Goal: Check status: Check status

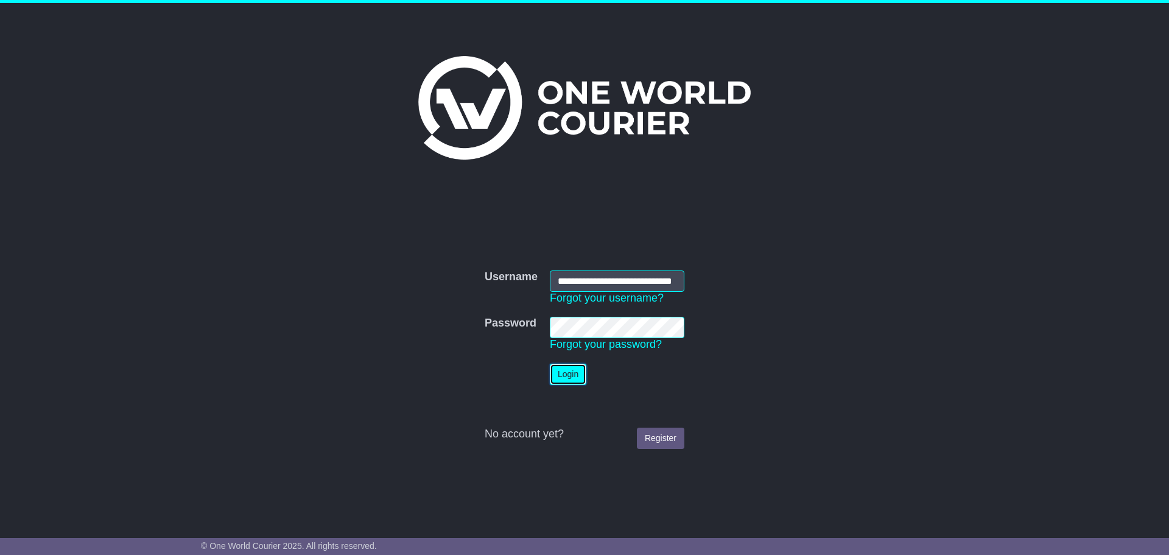
click at [563, 378] on button "Login" at bounding box center [568, 373] width 37 height 21
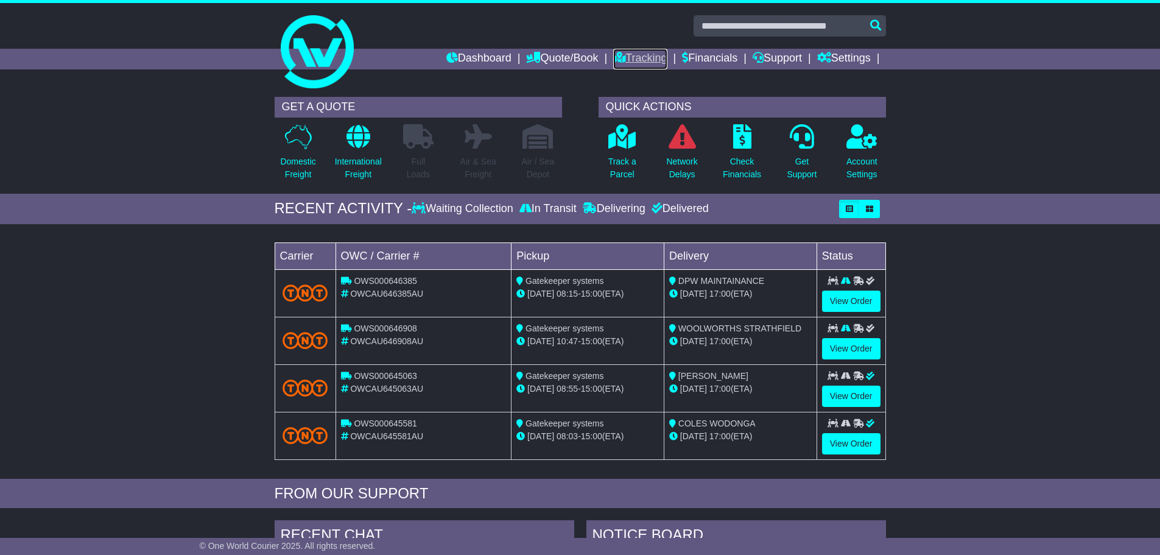
click at [628, 57] on link "Tracking" at bounding box center [640, 59] width 54 height 21
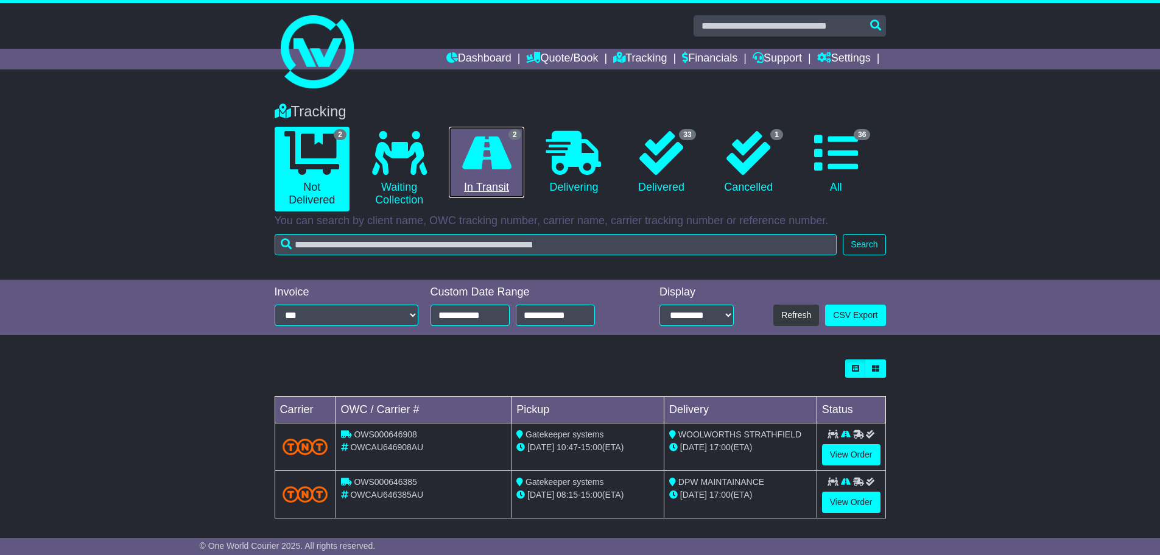
click at [491, 194] on link "2 In Transit" at bounding box center [486, 163] width 75 height 72
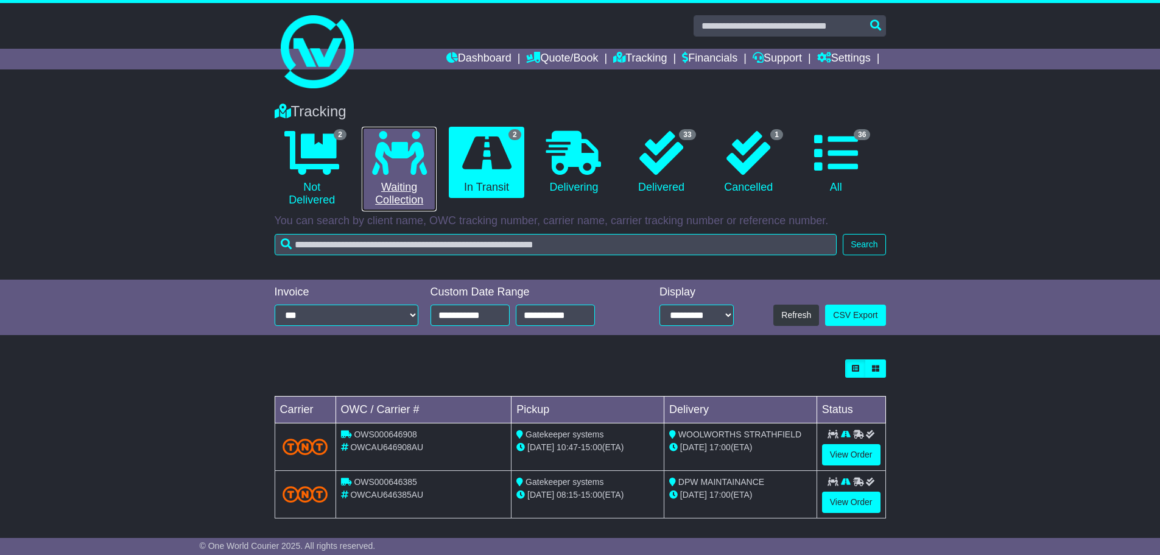
click at [391, 177] on link "0 Waiting Collection" at bounding box center [399, 169] width 75 height 85
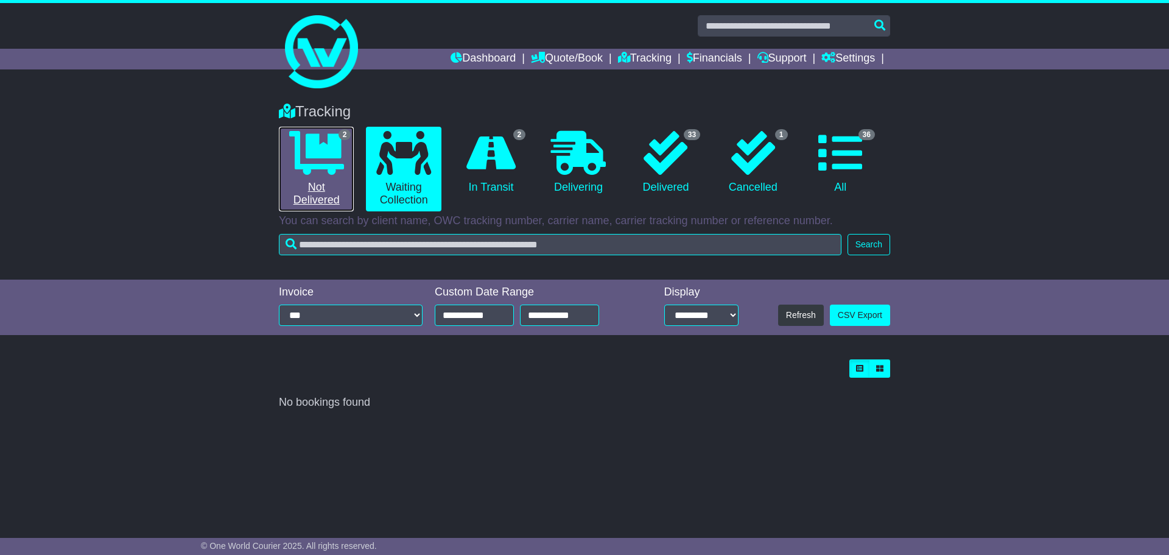
click at [321, 188] on link "2 Not Delivered" at bounding box center [316, 169] width 75 height 85
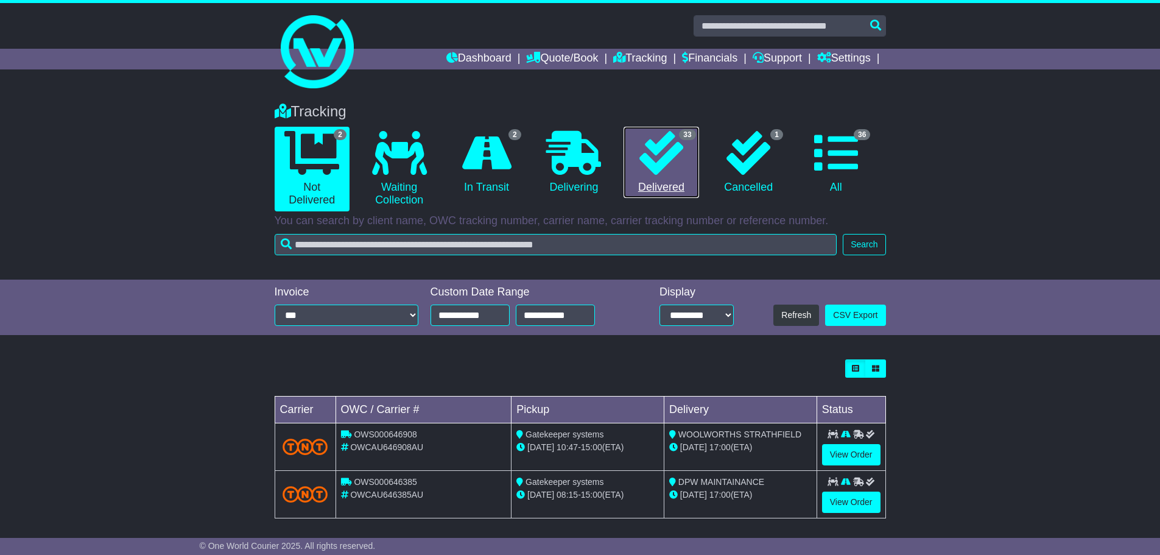
click at [639, 170] on icon at bounding box center [661, 153] width 44 height 44
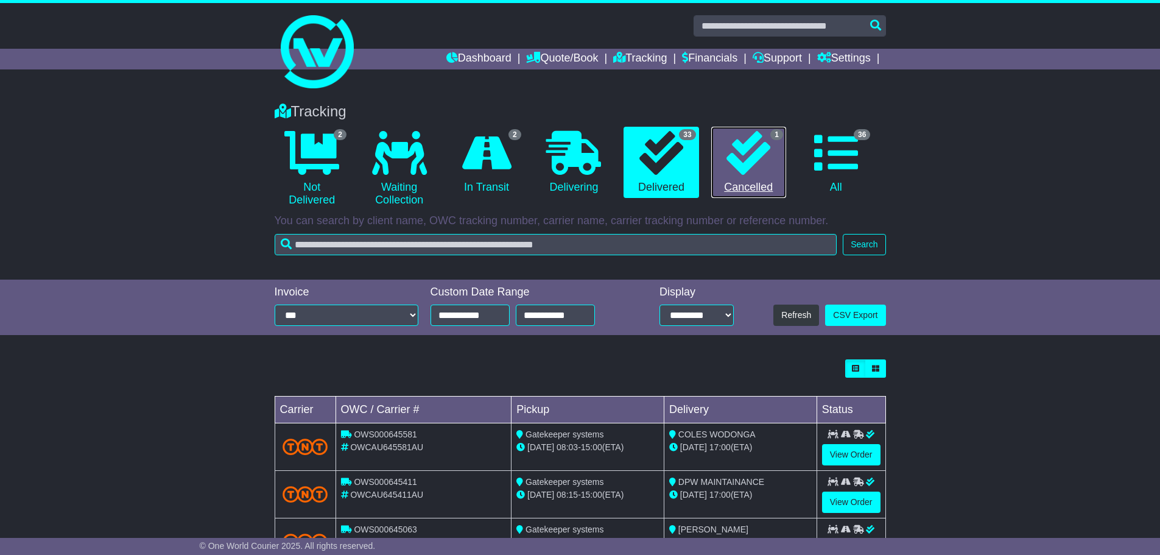
click at [753, 175] on link "1 Cancelled" at bounding box center [748, 163] width 75 height 72
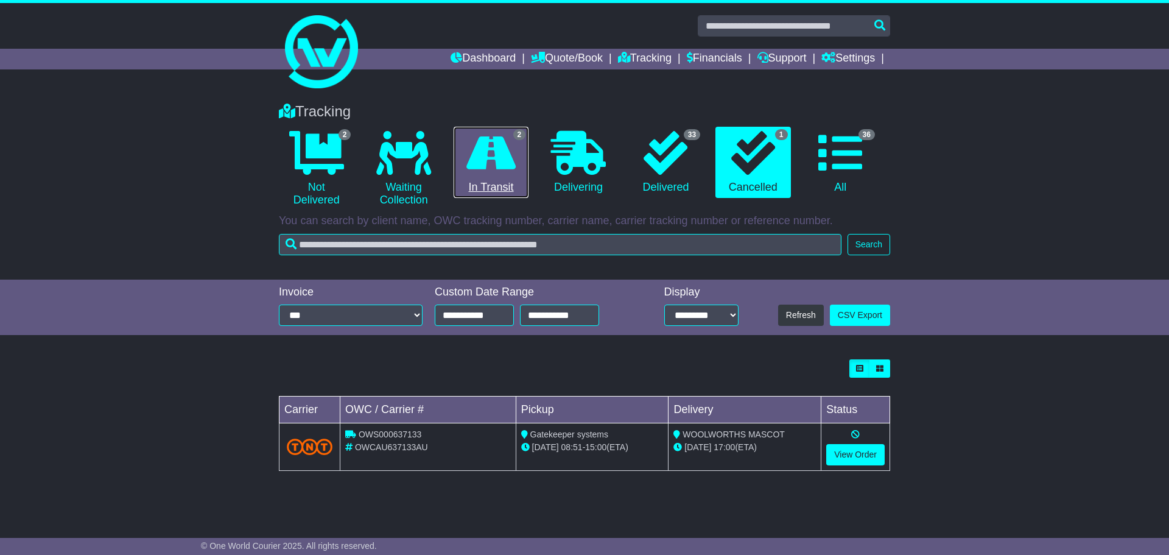
click at [463, 178] on link "2 In Transit" at bounding box center [491, 163] width 75 height 72
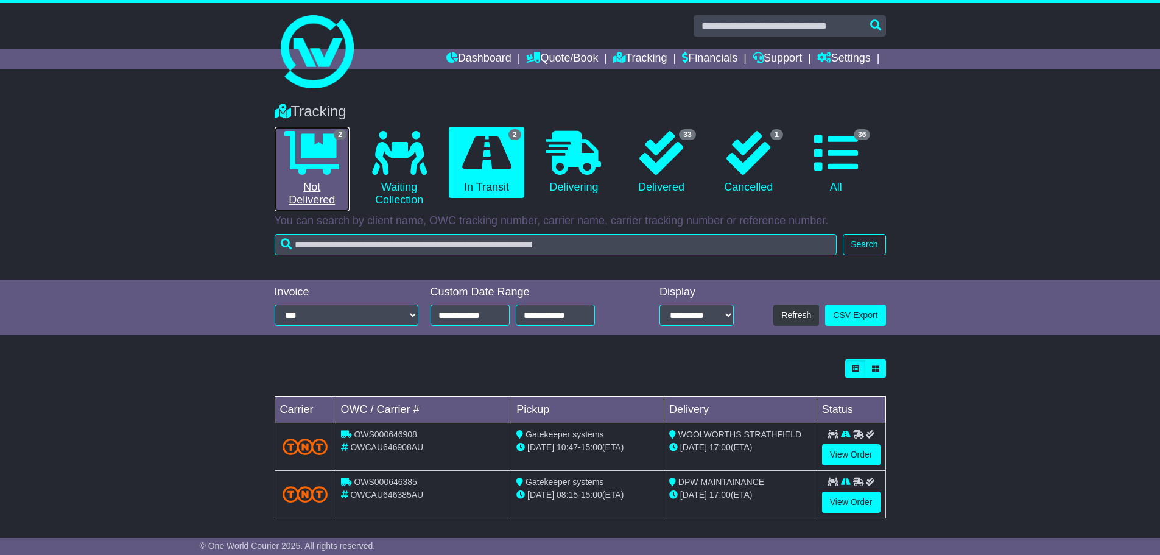
click at [331, 169] on icon at bounding box center [311, 153] width 55 height 44
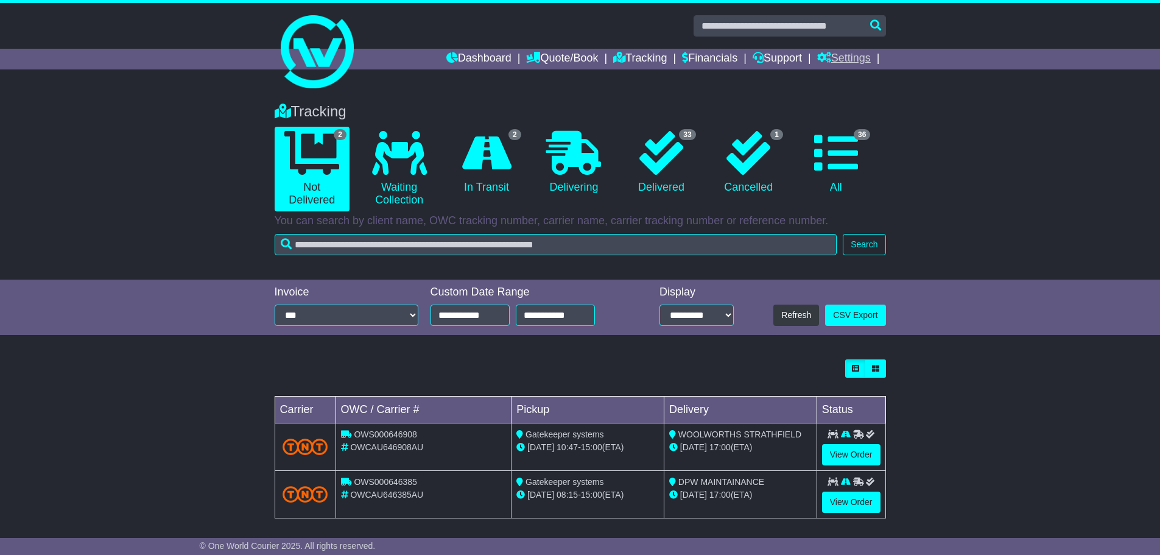
click at [840, 57] on link "Settings" at bounding box center [844, 59] width 54 height 21
click at [853, 77] on link "Settings" at bounding box center [866, 79] width 96 height 13
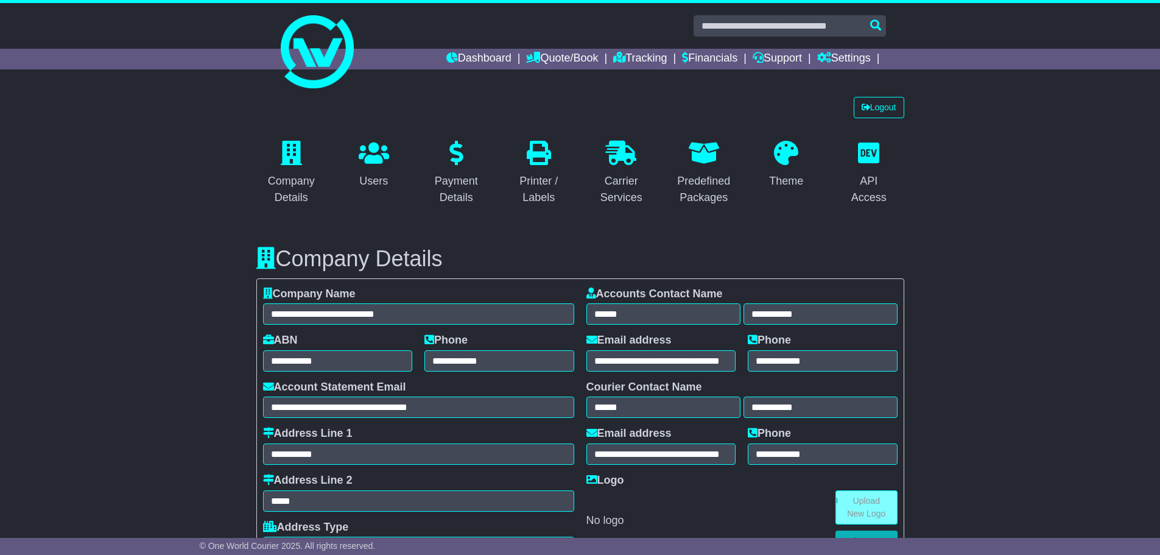
select select "**********"
select select "**"
click at [632, 190] on div "Carrier Services" at bounding box center [621, 189] width 55 height 33
click at [630, 53] on link "Tracking" at bounding box center [640, 59] width 54 height 21
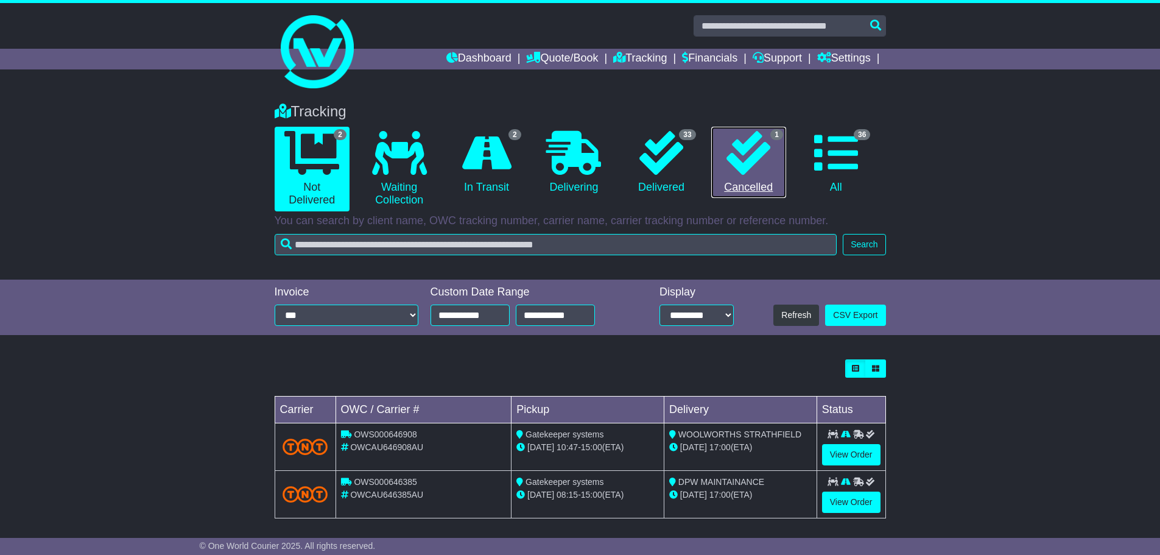
click at [729, 175] on link "1 Cancelled" at bounding box center [748, 163] width 75 height 72
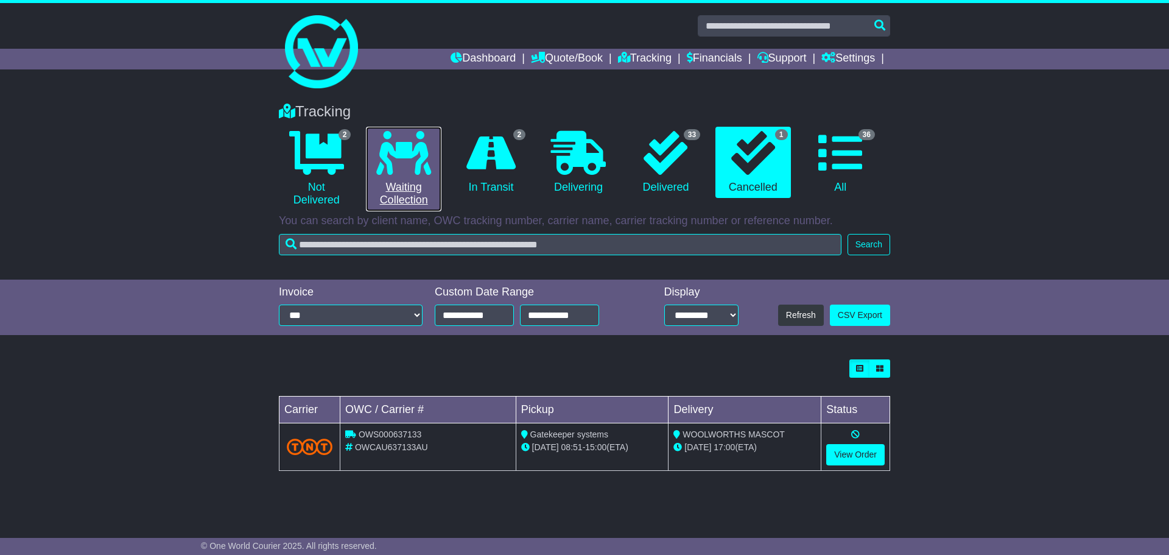
click at [406, 184] on link "0 Waiting Collection" at bounding box center [403, 169] width 75 height 85
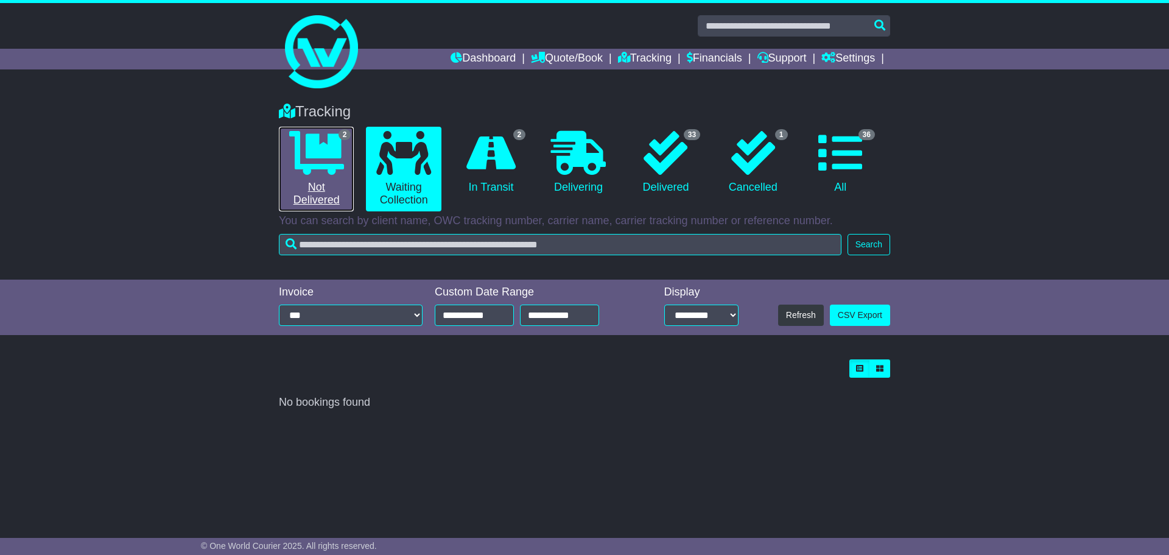
click at [293, 178] on link "2 Not Delivered" at bounding box center [316, 169] width 75 height 85
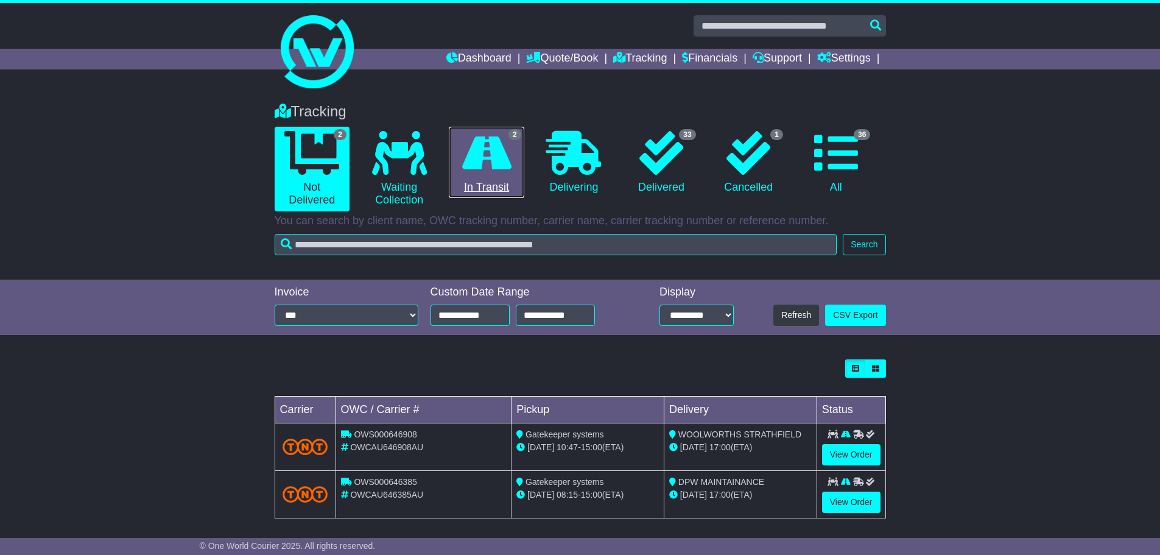
click at [481, 166] on icon at bounding box center [486, 153] width 49 height 44
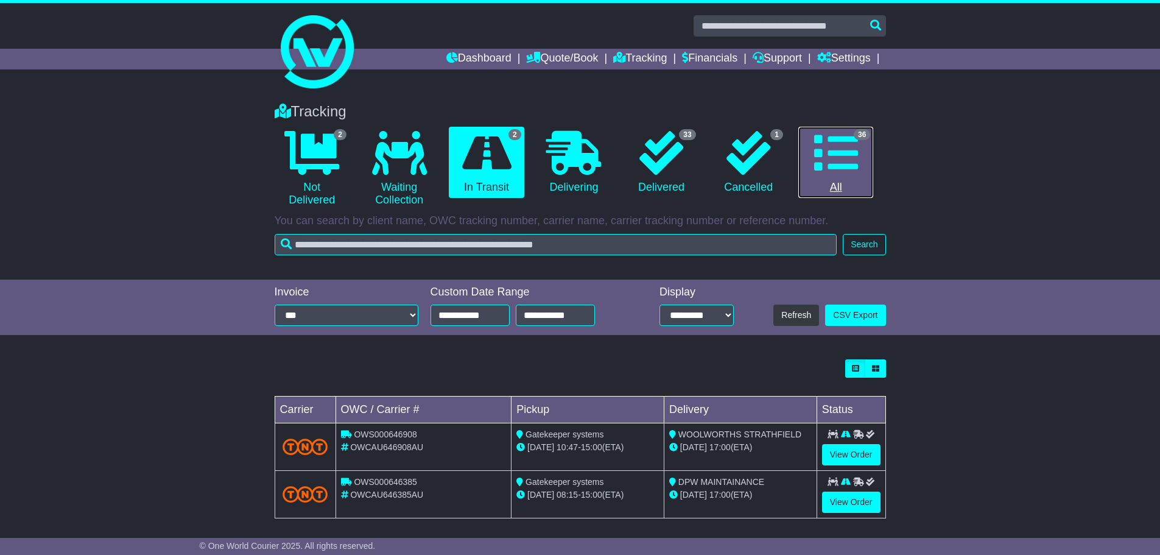
click at [863, 167] on link "36 All" at bounding box center [835, 163] width 75 height 72
